Goal: Find specific page/section: Find specific page/section

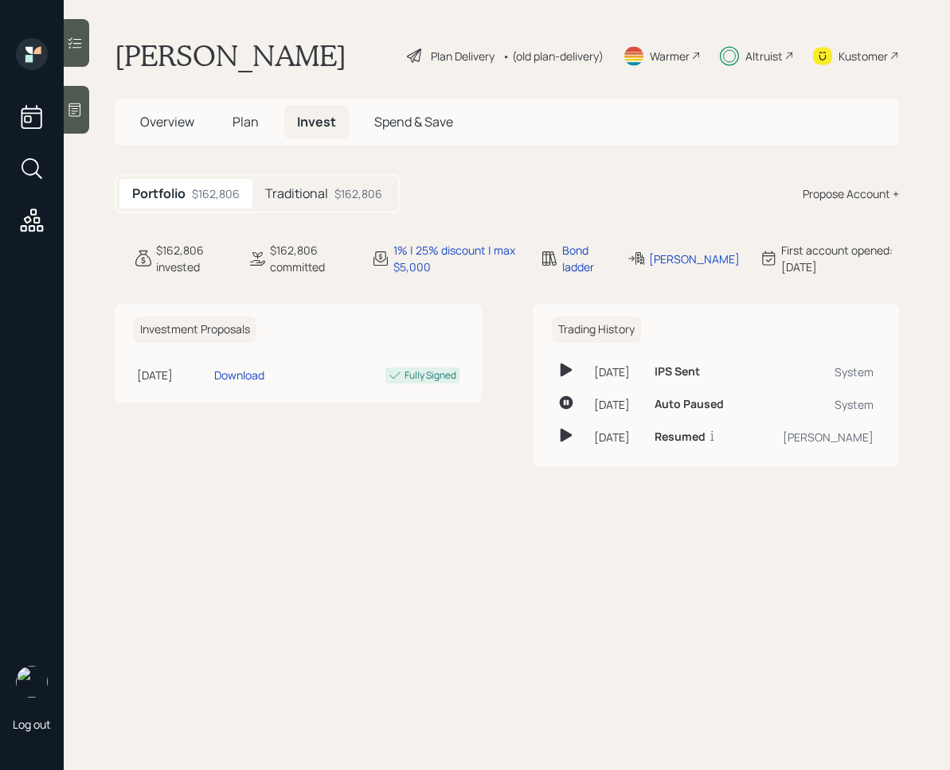
click at [283, 205] on div "Traditional $162,806" at bounding box center [323, 193] width 142 height 29
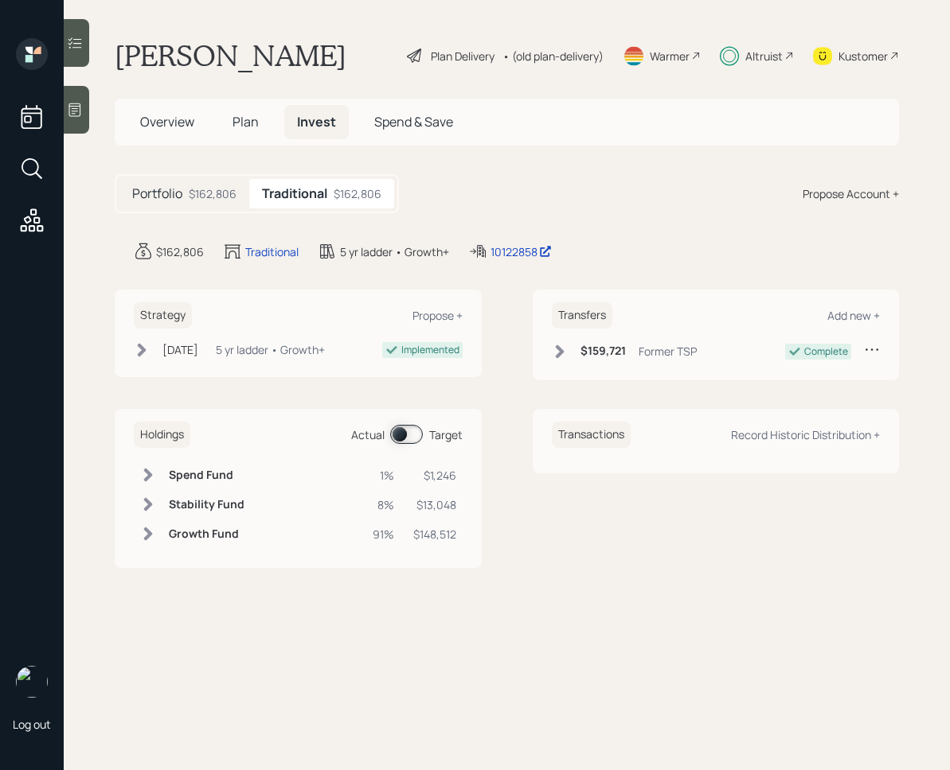
click at [506, 264] on main "Ted Longley Plan Delivery • (old plan-delivery) Warmer Altruist Kustomer Overvi…" at bounding box center [507, 385] width 886 height 770
click at [510, 254] on div "10122858" at bounding box center [520, 252] width 61 height 17
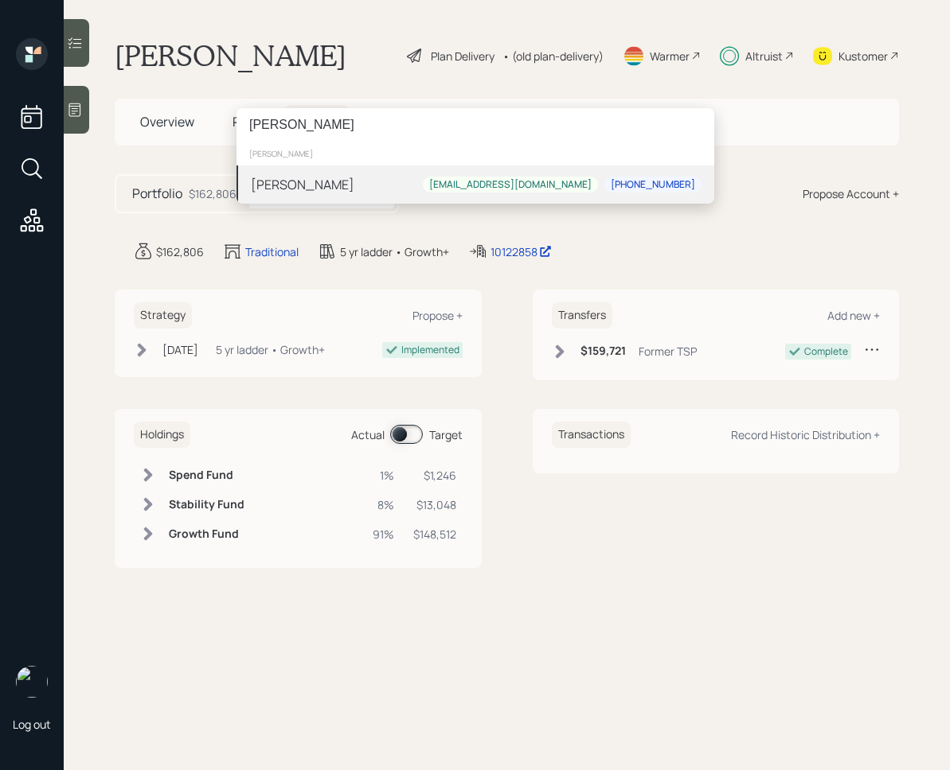
type input "[PERSON_NAME]"
click at [319, 190] on div "[PERSON_NAME]" at bounding box center [302, 184] width 103 height 19
